Goal: Information Seeking & Learning: Learn about a topic

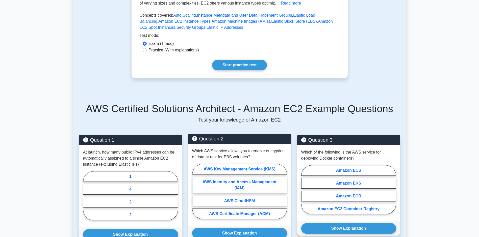
scroll to position [156, 0]
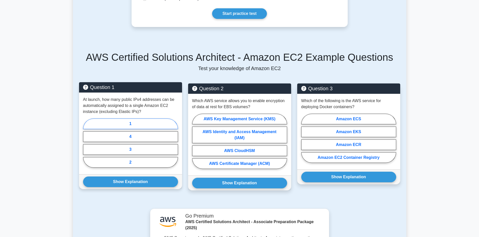
click at [145, 127] on label "1" at bounding box center [130, 124] width 95 height 11
click at [86, 143] on input "1" at bounding box center [84, 144] width 3 height 3
radio input "true"
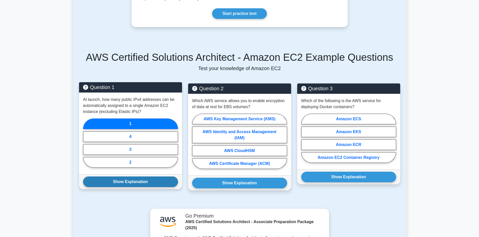
click at [133, 187] on button "Show Explanation" at bounding box center [130, 182] width 95 height 11
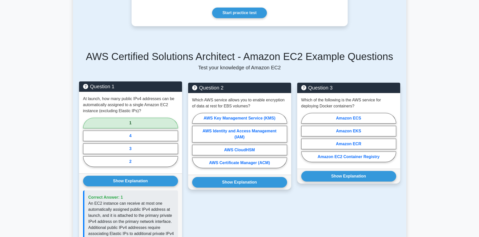
scroll to position [181, 0]
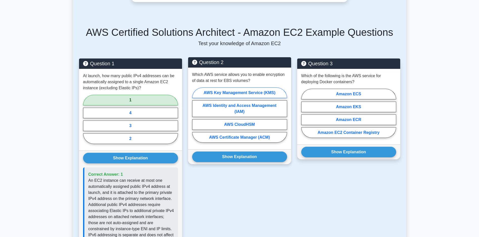
click at [240, 98] on label "AWS Key Management Service (KMS)" at bounding box center [239, 93] width 95 height 11
click at [195, 115] on input "AWS Key Management Service (KMS)" at bounding box center [193, 116] width 3 height 3
radio input "true"
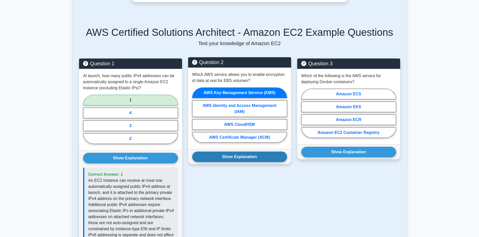
click at [248, 161] on button "Show Explanation" at bounding box center [239, 157] width 95 height 11
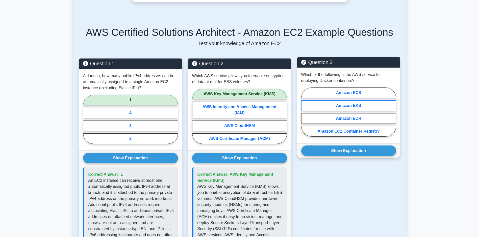
click at [338, 111] on label "Amazon EKS" at bounding box center [348, 105] width 95 height 11
click at [304, 112] on input "Amazon EKS" at bounding box center [302, 113] width 3 height 3
radio input "true"
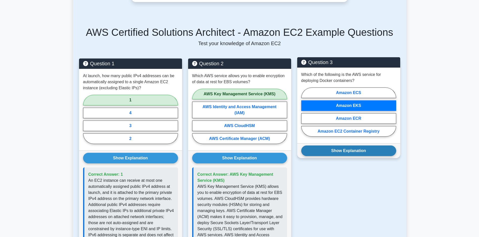
click at [352, 155] on button "Show Explanation" at bounding box center [348, 151] width 95 height 11
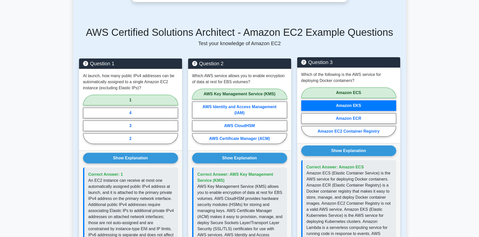
click at [361, 97] on label "Amazon ECS" at bounding box center [348, 93] width 95 height 11
click at [304, 112] on input "Amazon ECS" at bounding box center [302, 113] width 3 height 3
radio input "true"
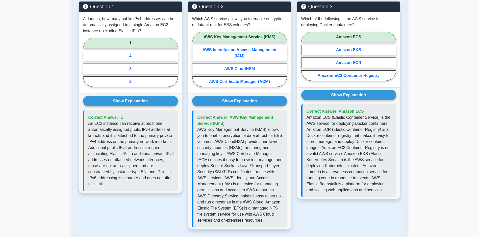
scroll to position [0, 0]
